Goal: Contribute content: Contribute content

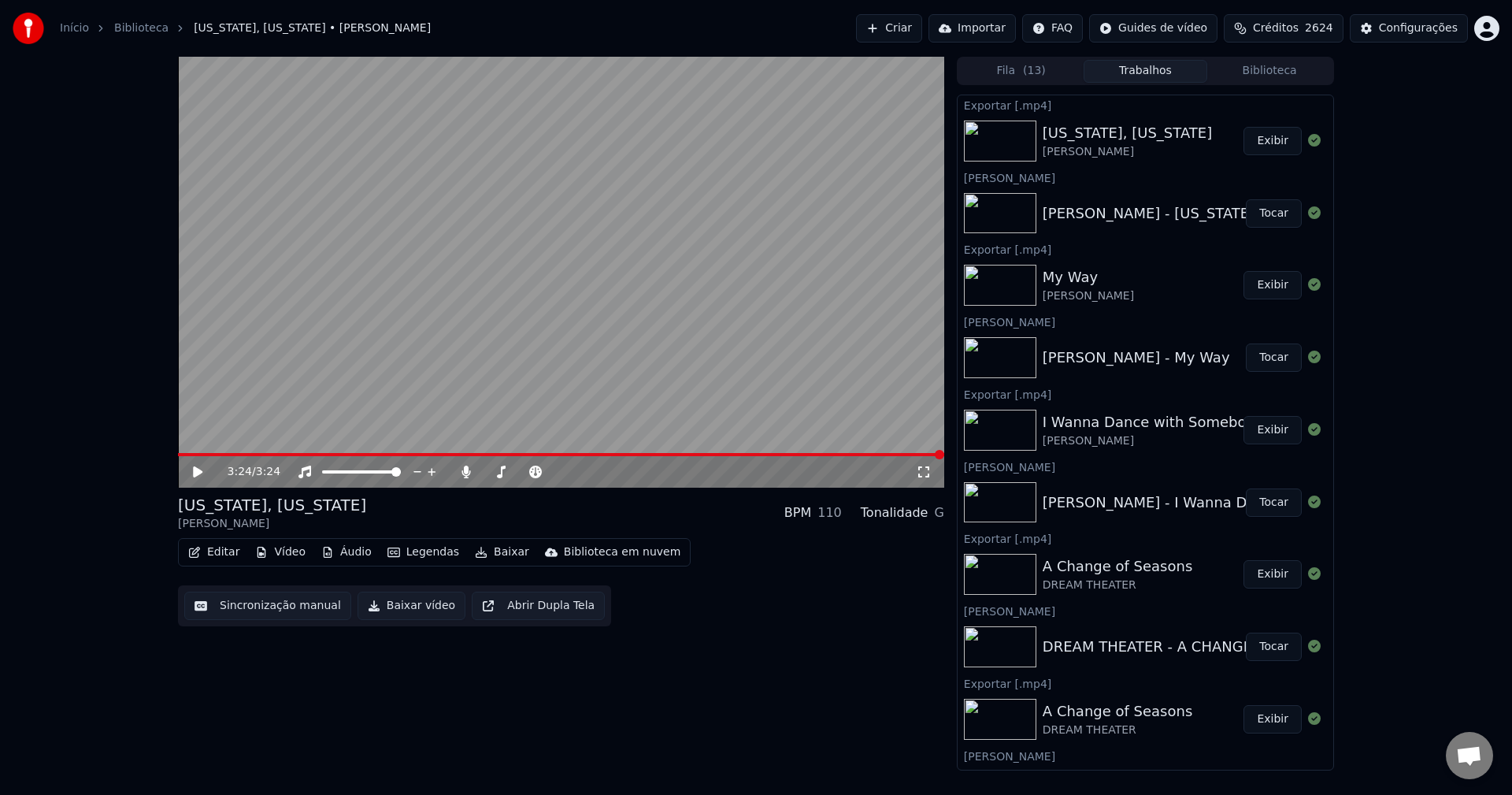
click at [896, 27] on button "Criar" at bounding box center [889, 28] width 66 height 28
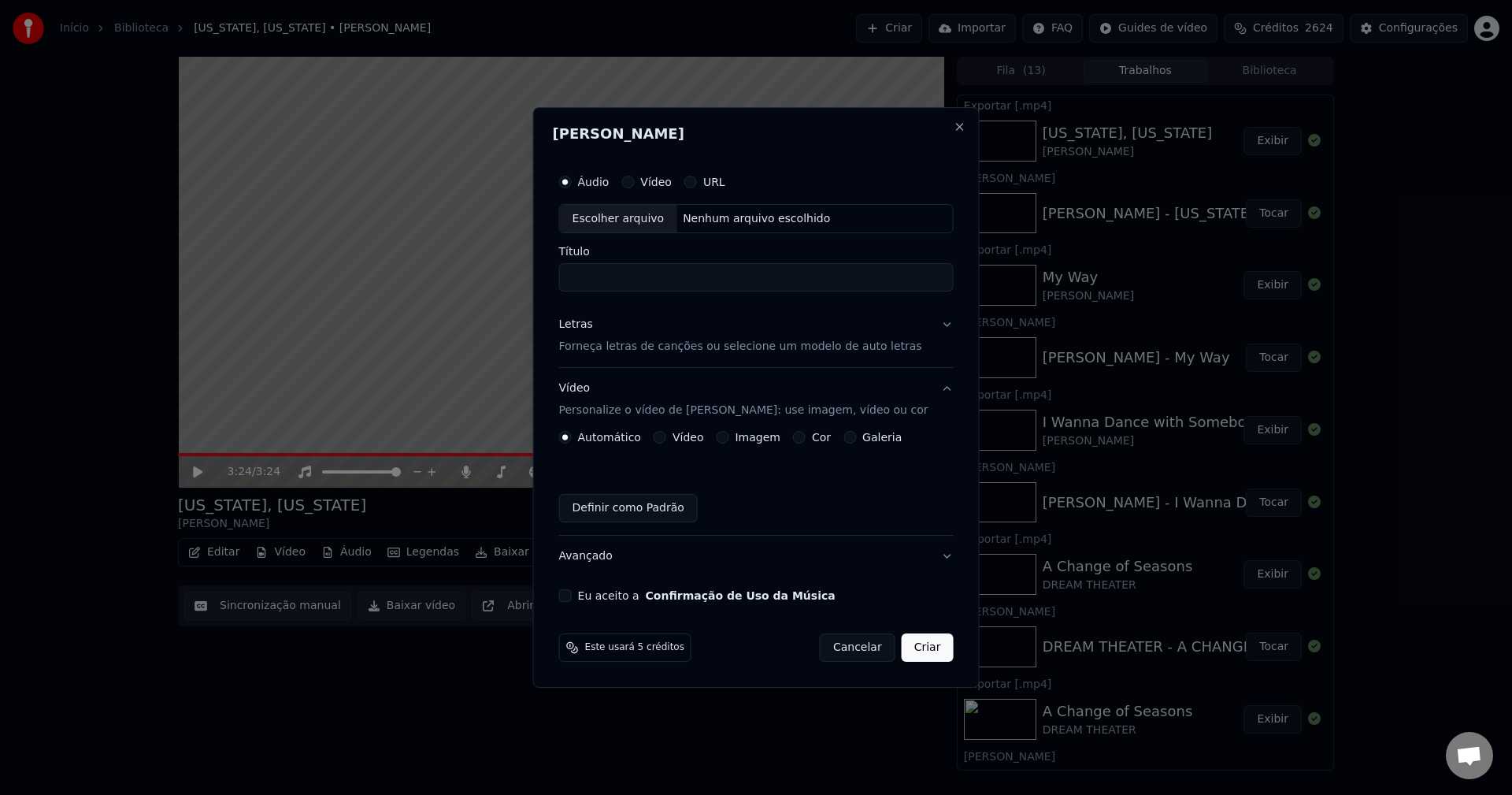
click at [612, 212] on div "Escolher arquivo" at bounding box center [619, 219] width 117 height 28
type input "**********"
click at [651, 351] on p "Forneça letras de canções ou selecione um modelo de auto letras" at bounding box center [741, 347] width 363 height 16
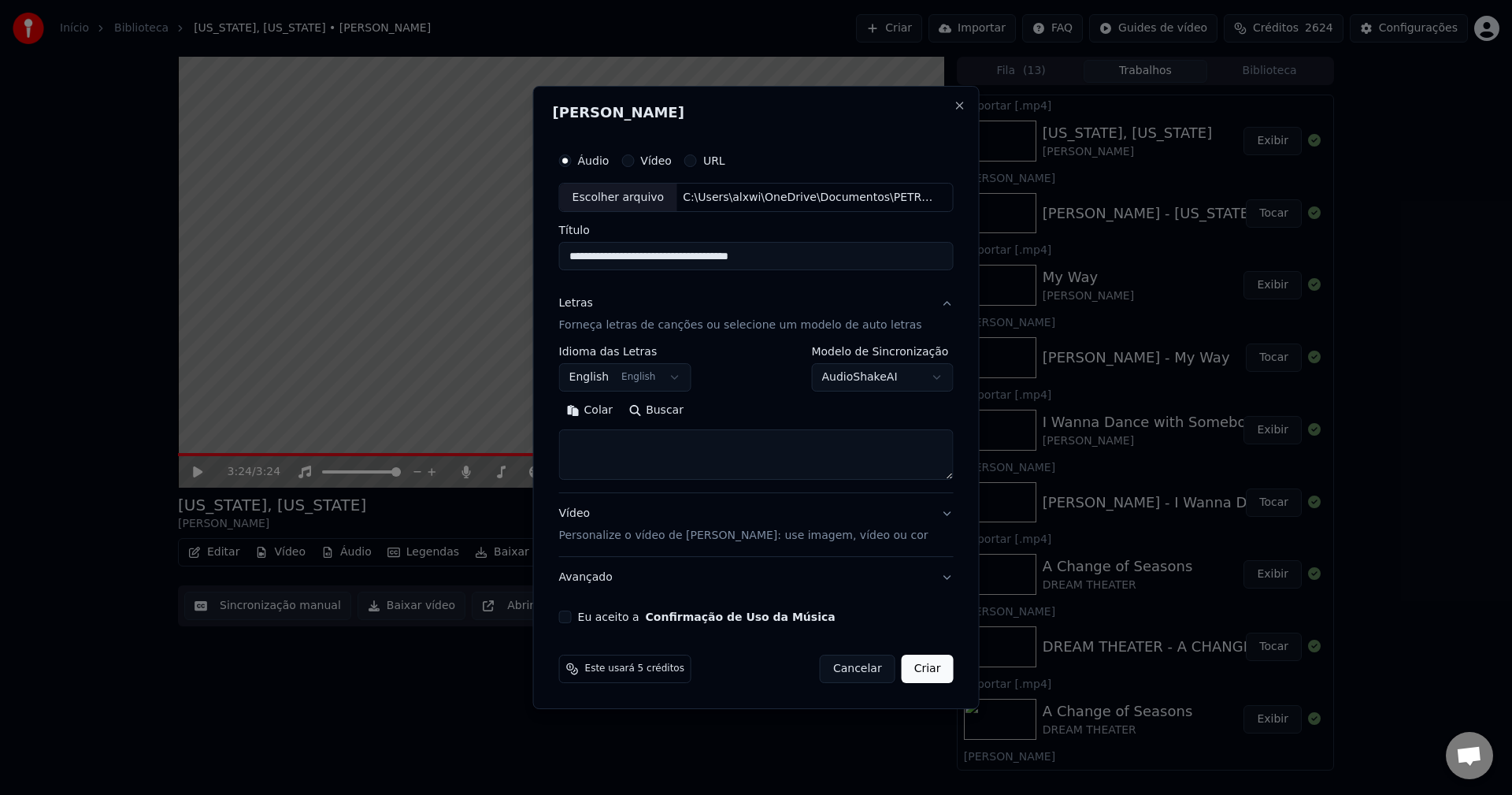
click at [679, 452] on textarea at bounding box center [756, 455] width 395 height 50
paste textarea "**********"
type textarea "**********"
click at [653, 532] on p "Personalize o vídeo de [PERSON_NAME]: use imagem, vídeo ou cor" at bounding box center [743, 535] width 369 height 16
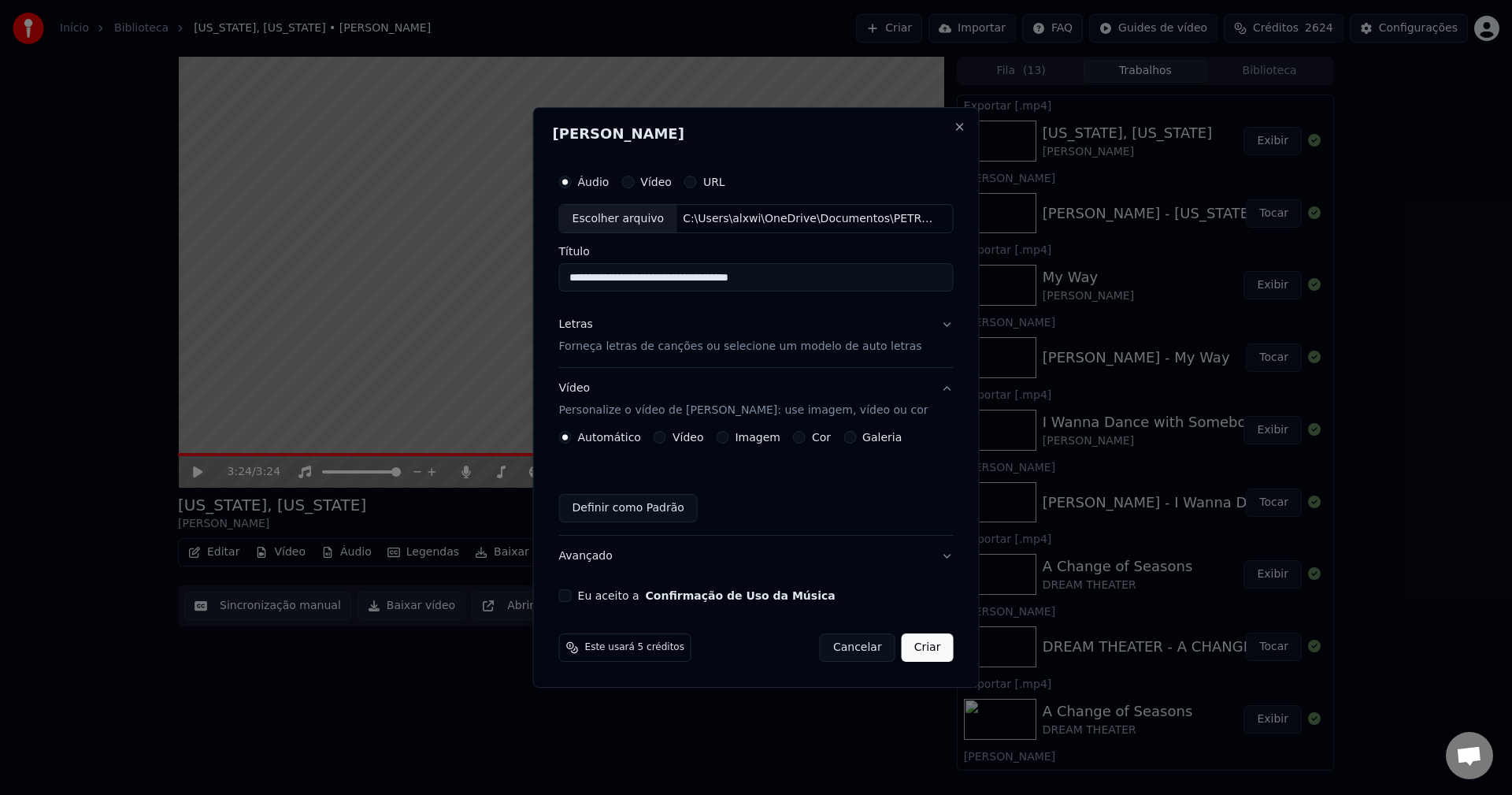
click at [725, 438] on button "Imagem" at bounding box center [722, 438] width 13 height 13
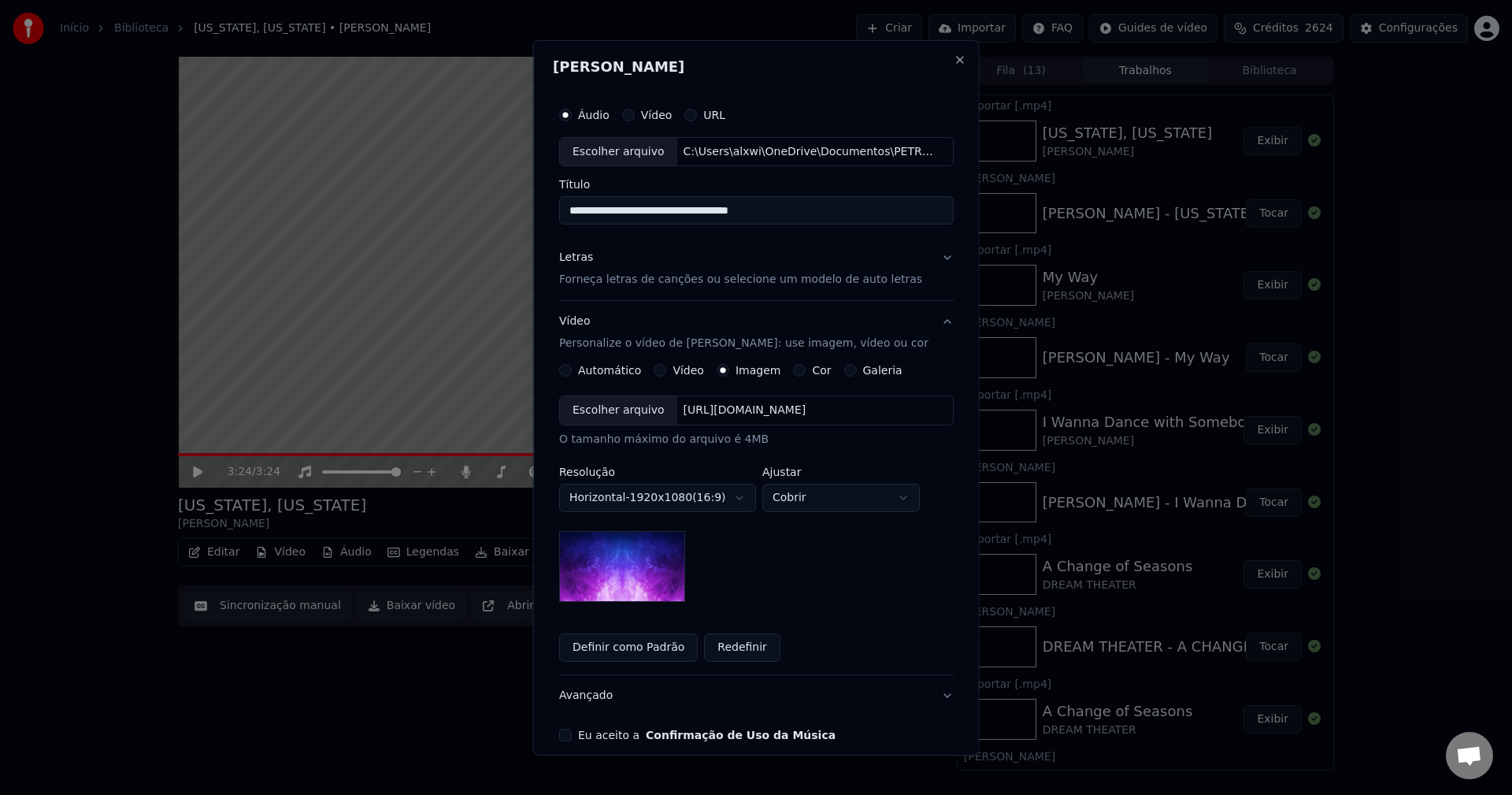
click at [623, 417] on div "Escolher arquivo" at bounding box center [619, 411] width 117 height 28
click at [568, 736] on button "Eu aceito a Confirmação de Uso da Música" at bounding box center [566, 735] width 13 height 13
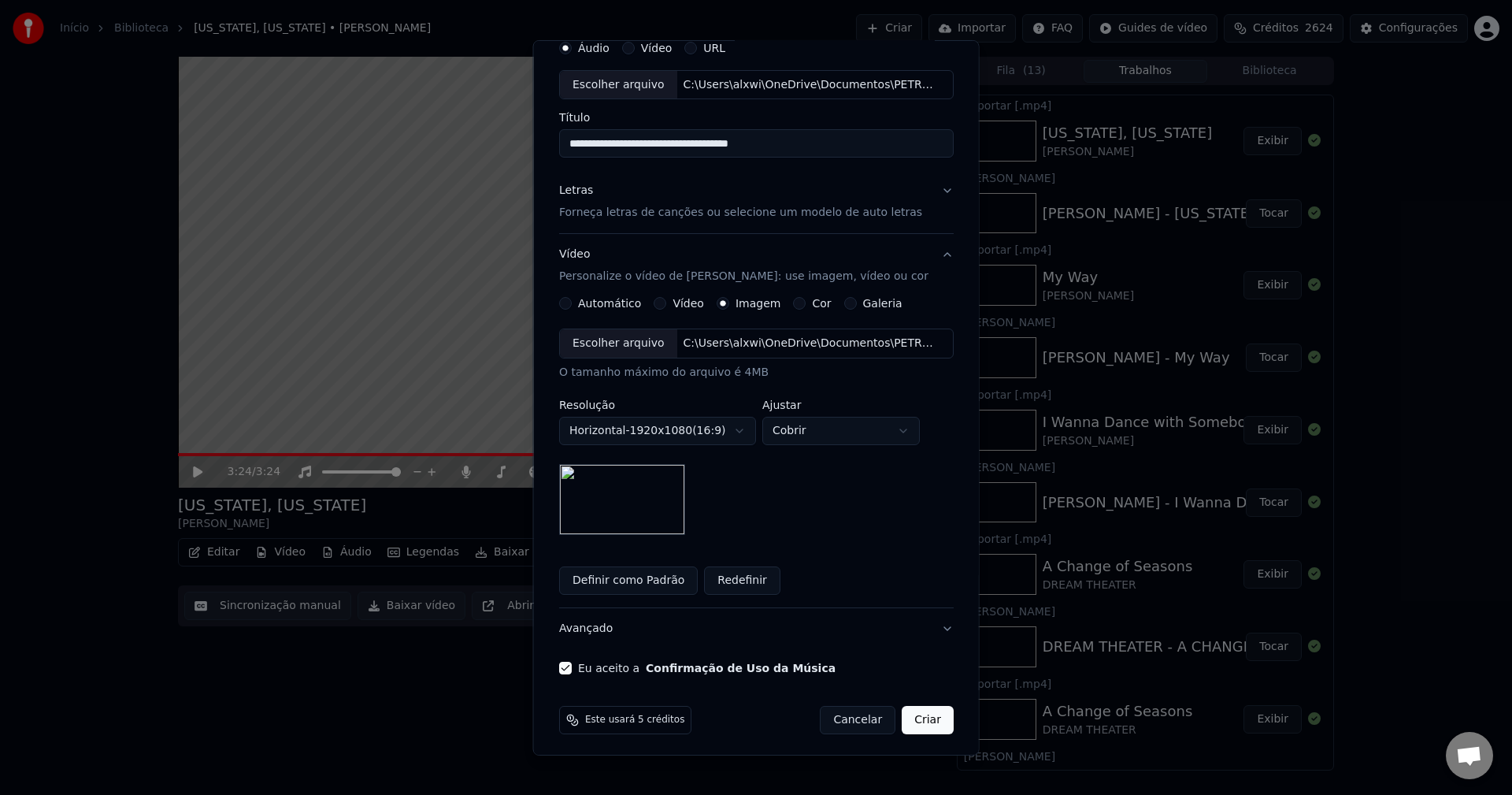
scroll to position [72, 0]
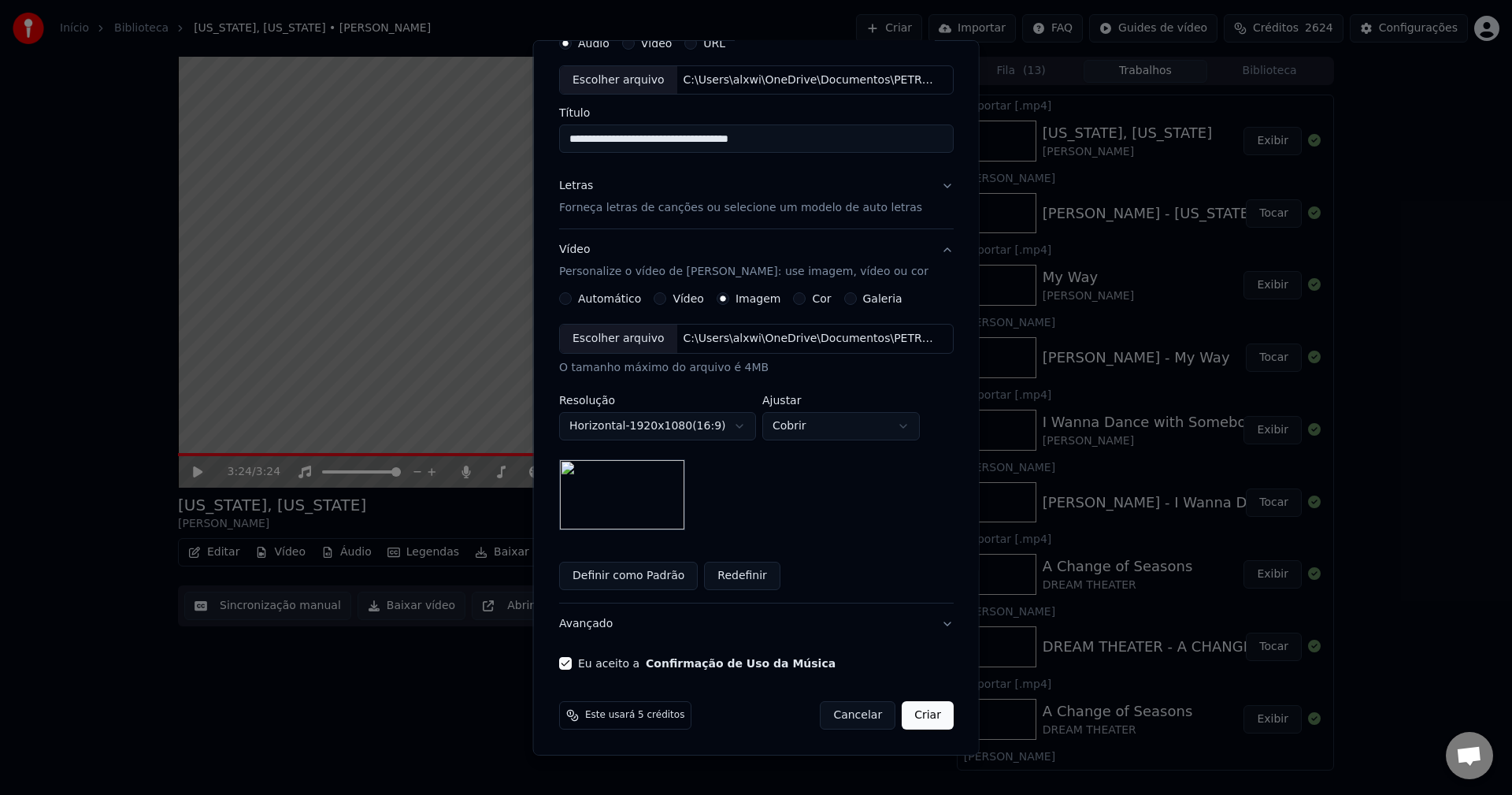
click at [911, 716] on button "Criar" at bounding box center [928, 715] width 52 height 28
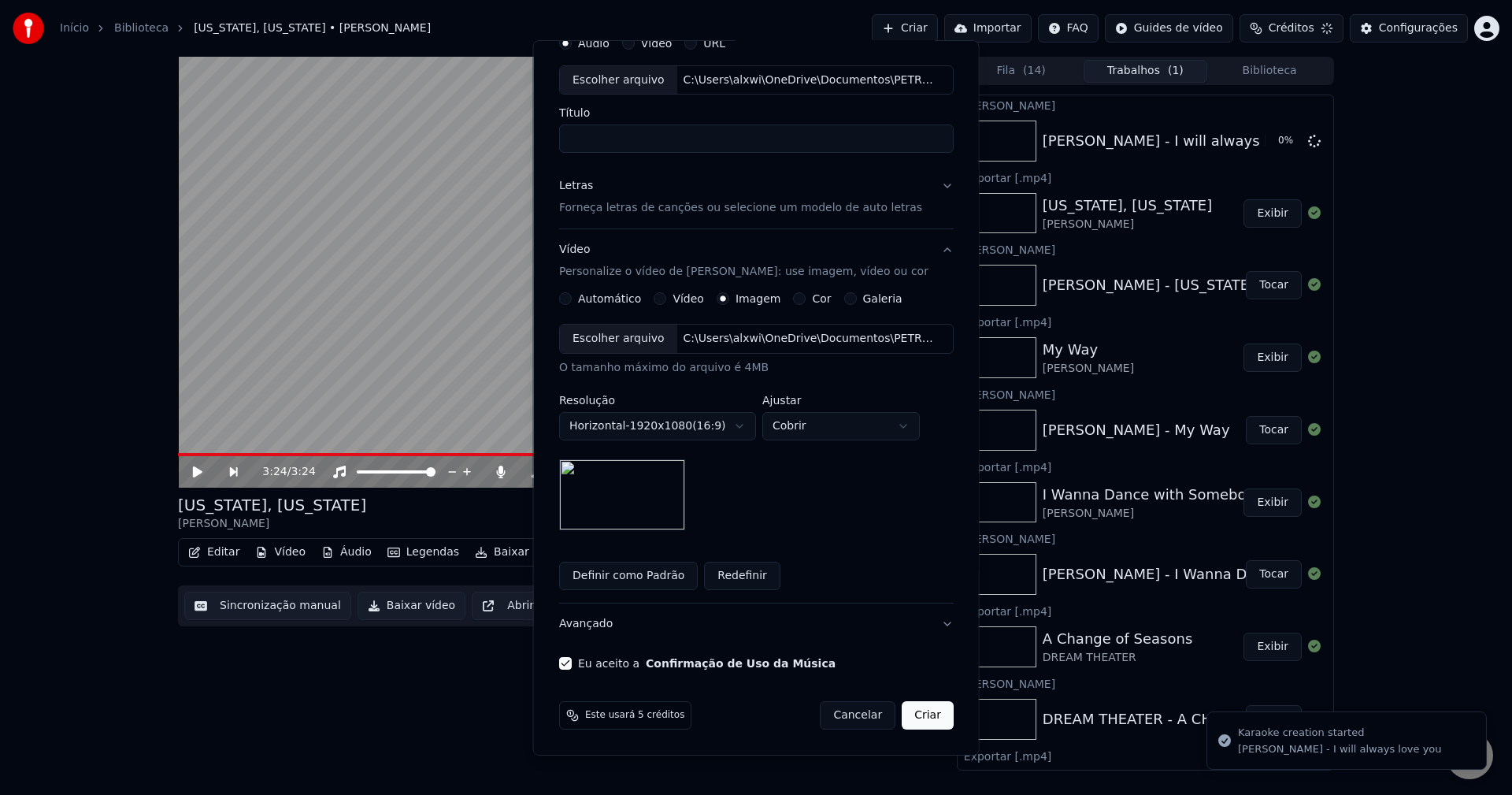
scroll to position [0, 0]
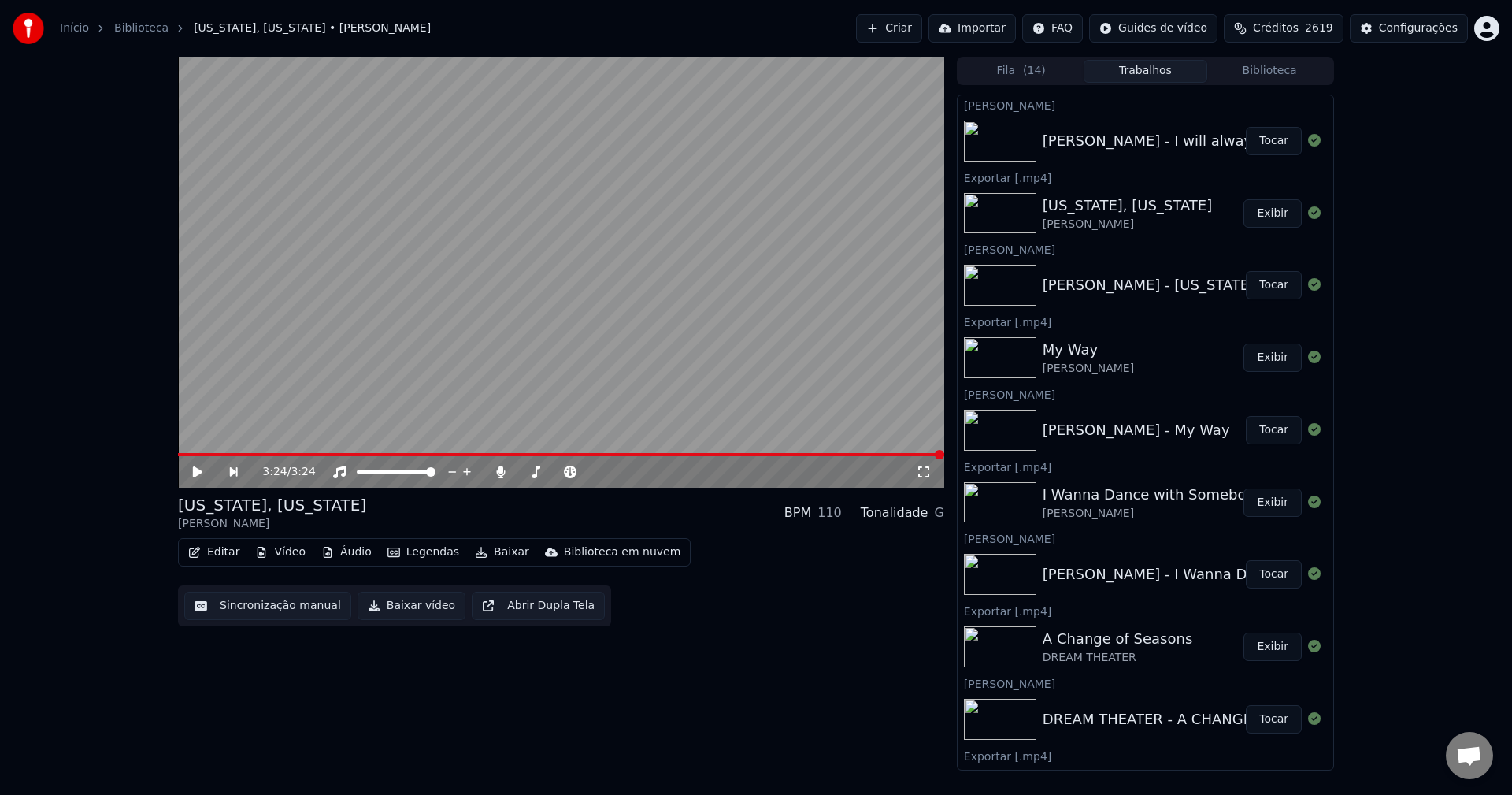
click at [1267, 139] on button "Tocar" at bounding box center [1274, 141] width 56 height 28
click at [488, 551] on button "Baixar" at bounding box center [502, 552] width 67 height 22
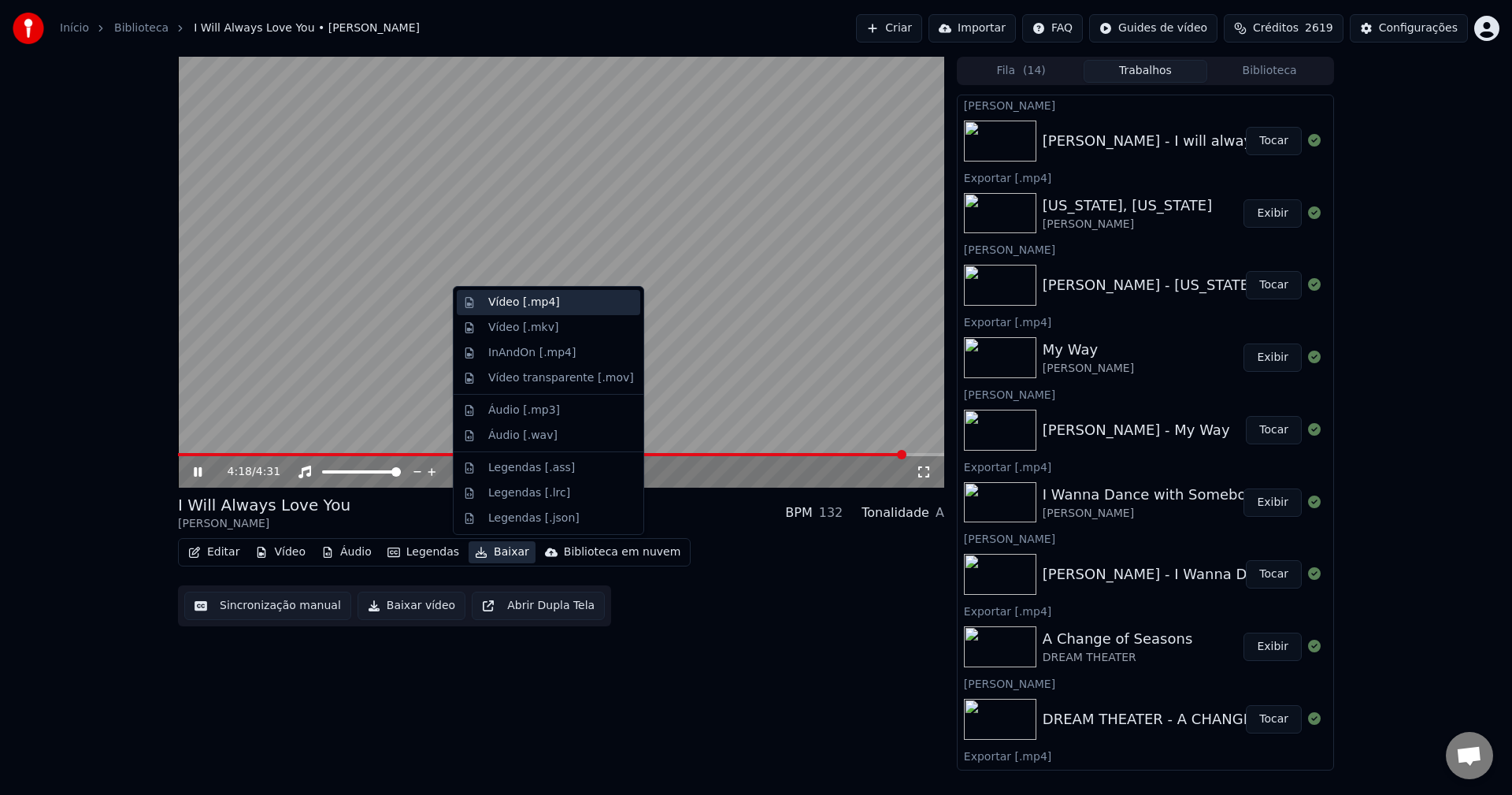
click at [534, 305] on div "Vídeo [.mp4]" at bounding box center [524, 303] width 72 height 16
